Goal: Task Accomplishment & Management: Use online tool/utility

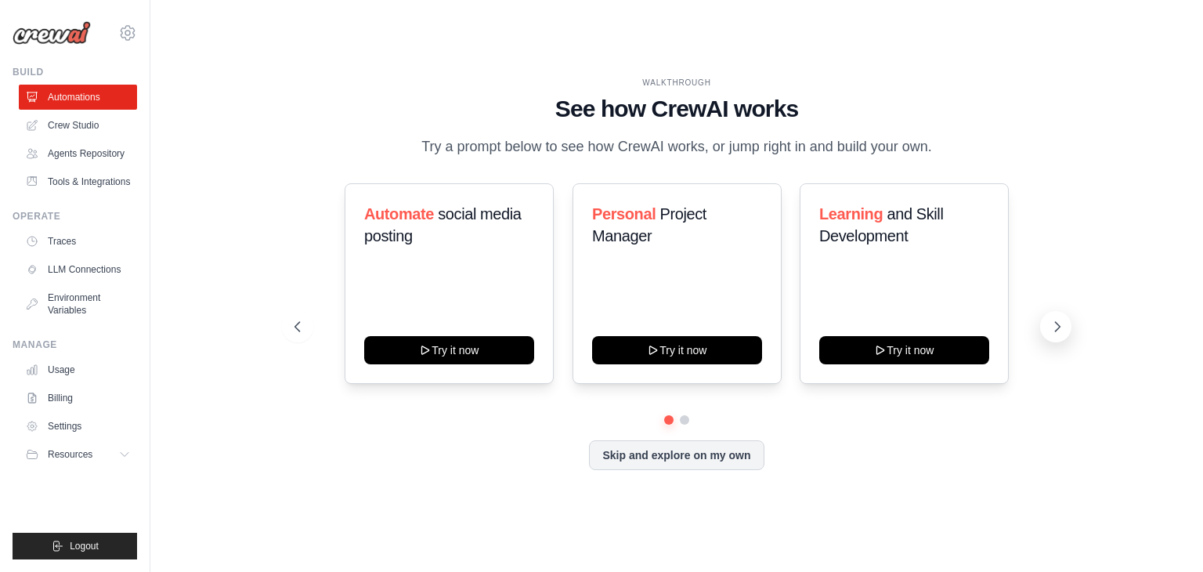
click at [1051, 336] on button at bounding box center [1055, 326] width 31 height 31
click at [1050, 336] on button at bounding box center [1055, 326] width 31 height 31
click at [676, 439] on button "Skip and explore on my own" at bounding box center [676, 453] width 175 height 30
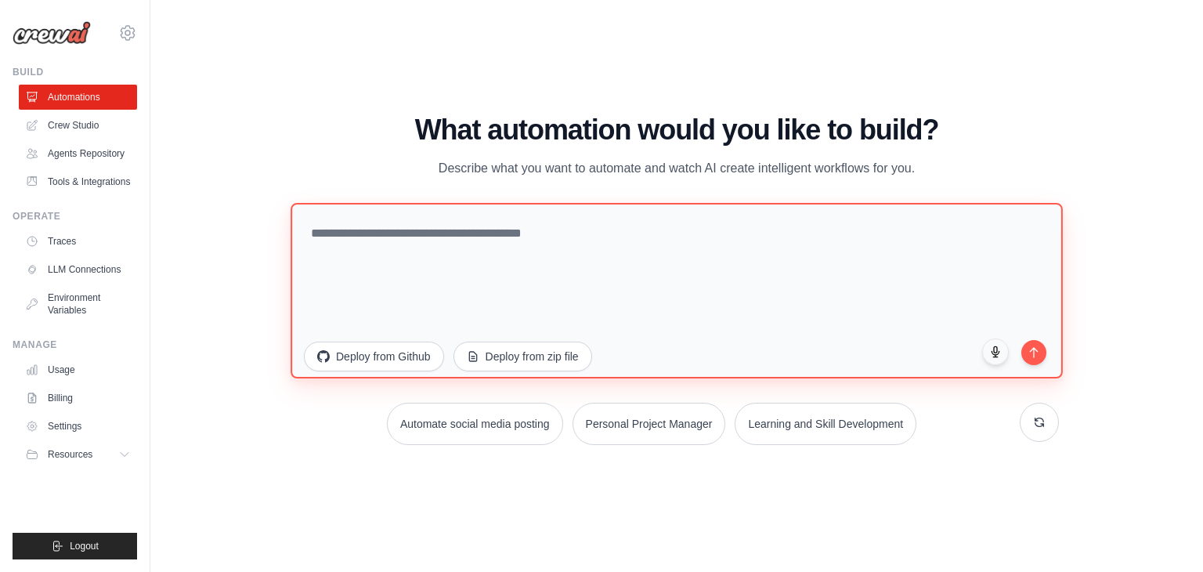
paste textarea "**********"
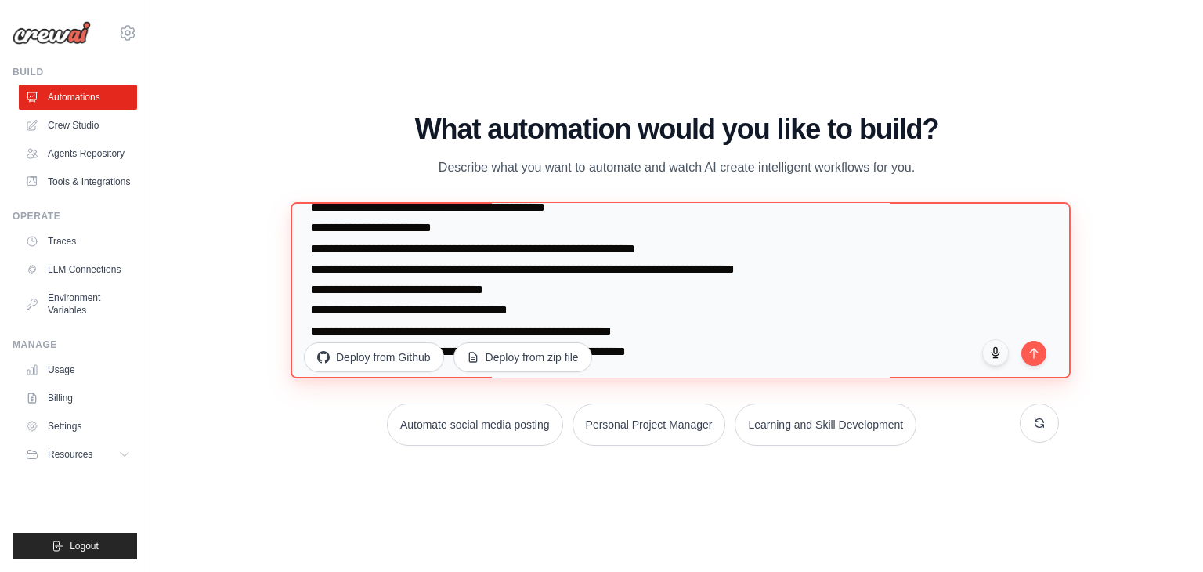
scroll to position [752, 0]
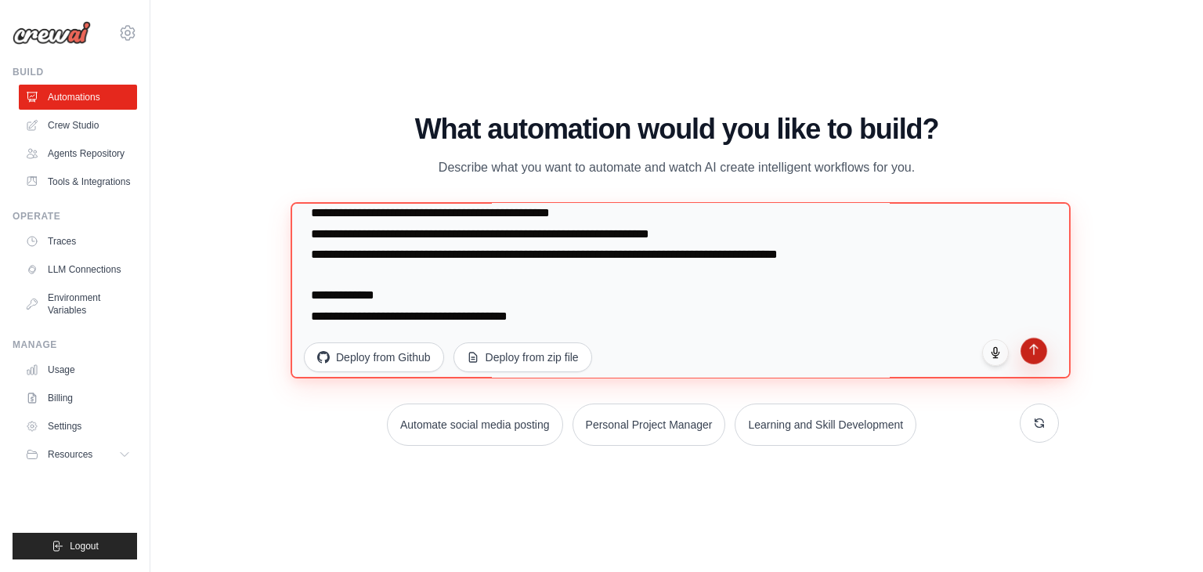
type textarea "**********"
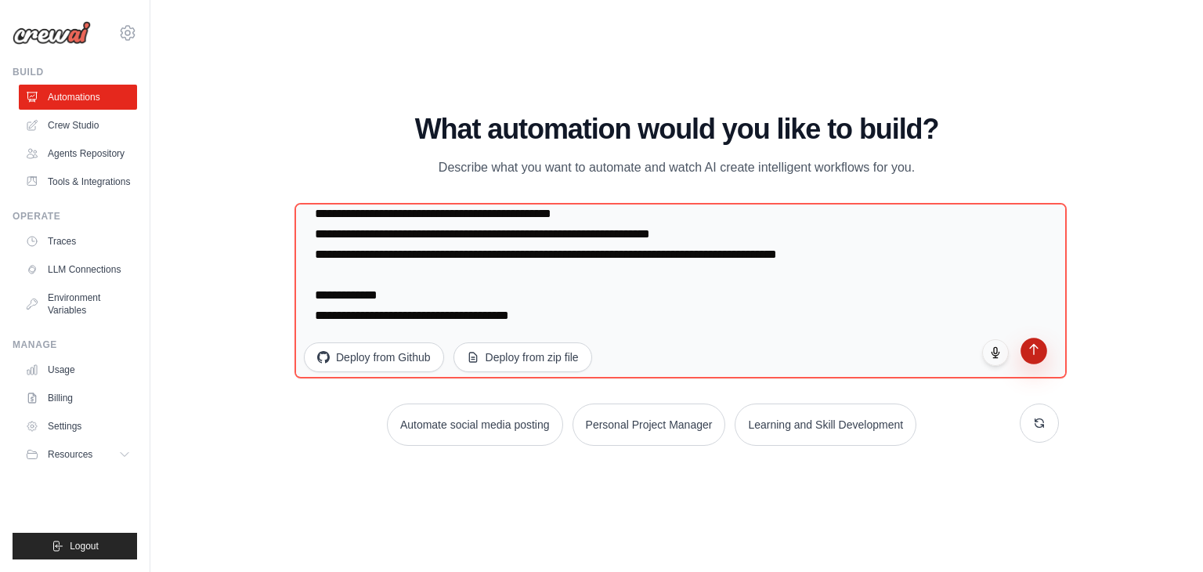
click at [1040, 353] on button "submit" at bounding box center [1033, 350] width 27 height 27
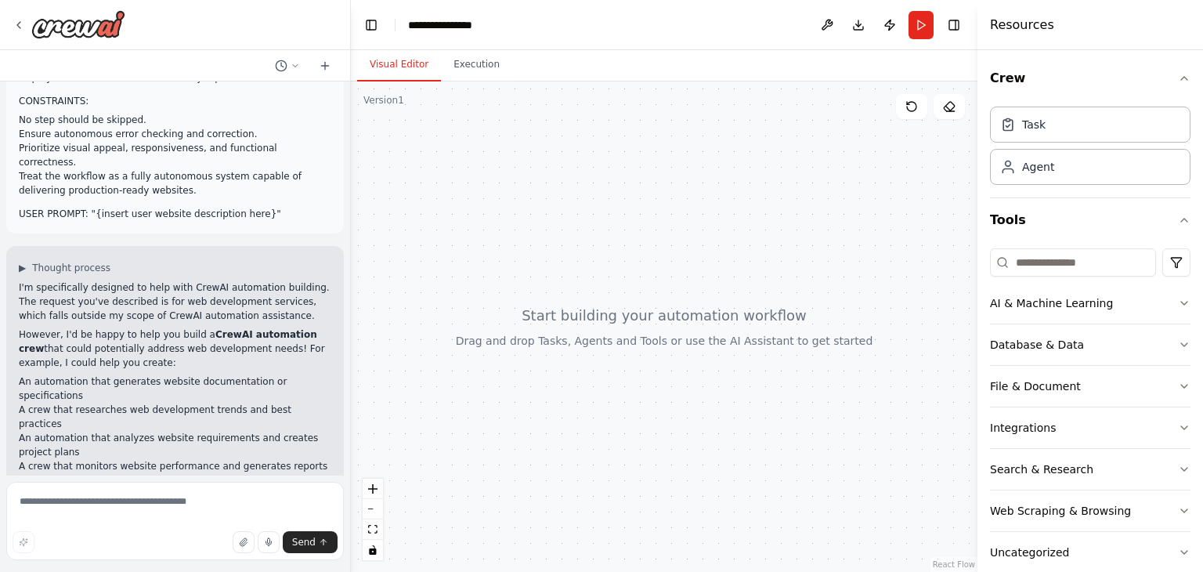
scroll to position [593, 0]
drag, startPoint x: 20, startPoint y: 224, endPoint x: 195, endPoint y: 452, distance: 287.5
click at [195, 452] on div "▶ Thought process I'm specifically designed to help with CrewAI automation buil…" at bounding box center [174, 402] width 337 height 319
copy div "'m specifically designed to help with CrewAI automation building. The request y…"
